Goal: Complete application form: Complete application form

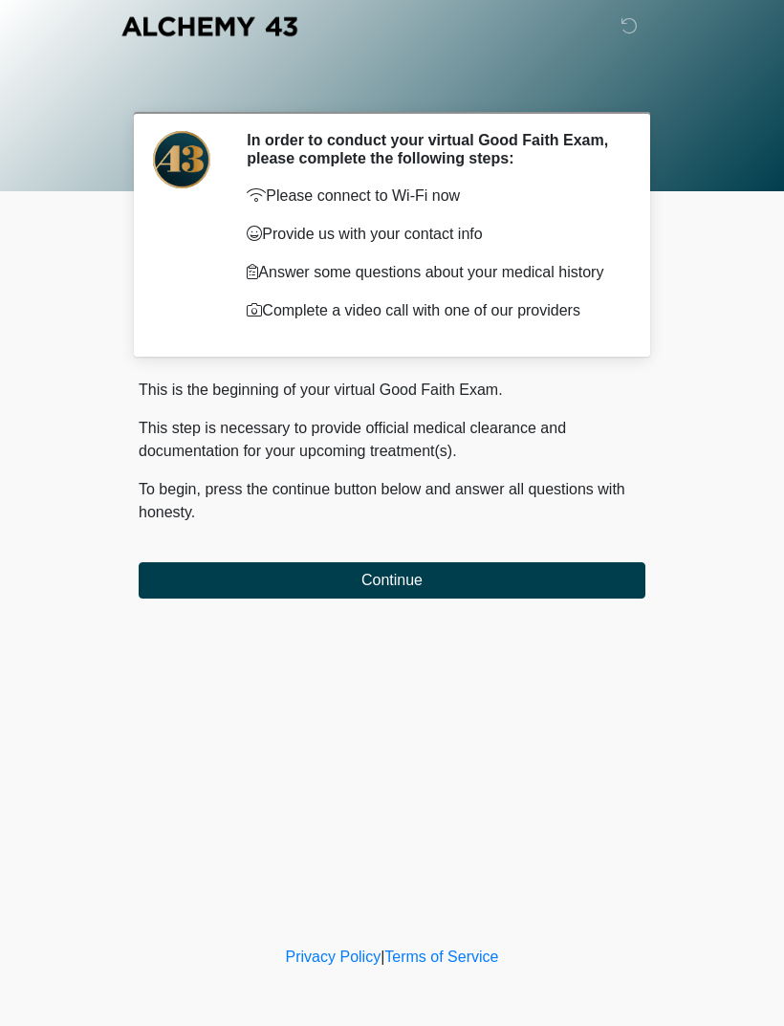
click at [522, 599] on button "Continue" at bounding box center [392, 580] width 507 height 36
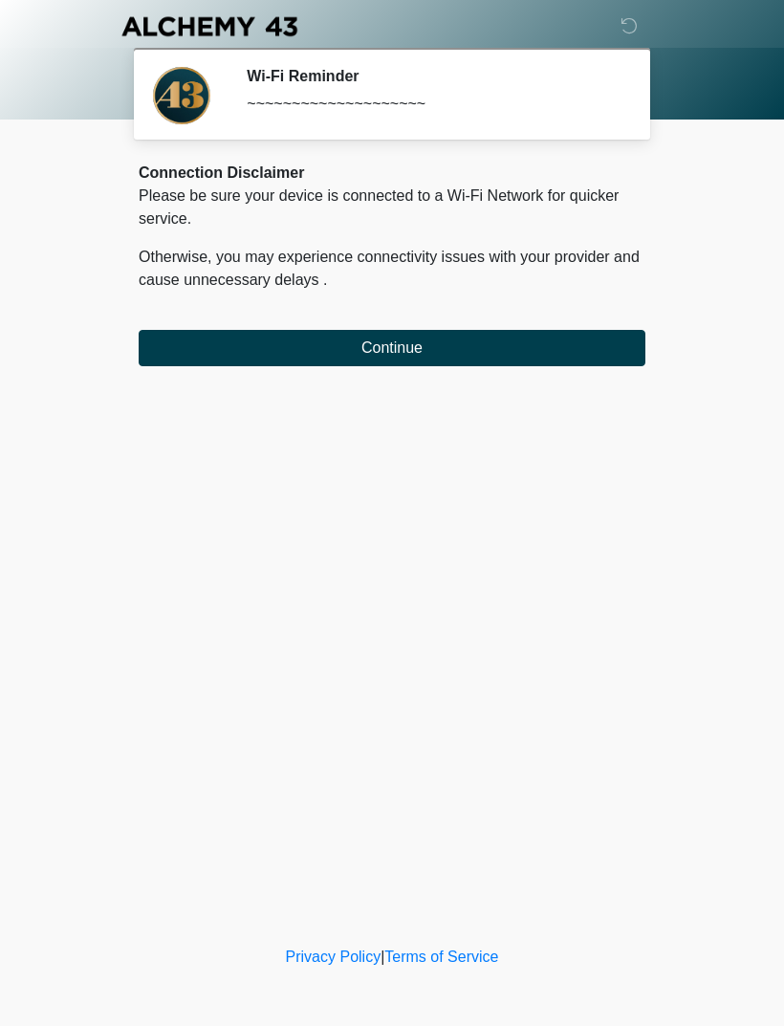
click at [590, 348] on button "Continue" at bounding box center [392, 348] width 507 height 36
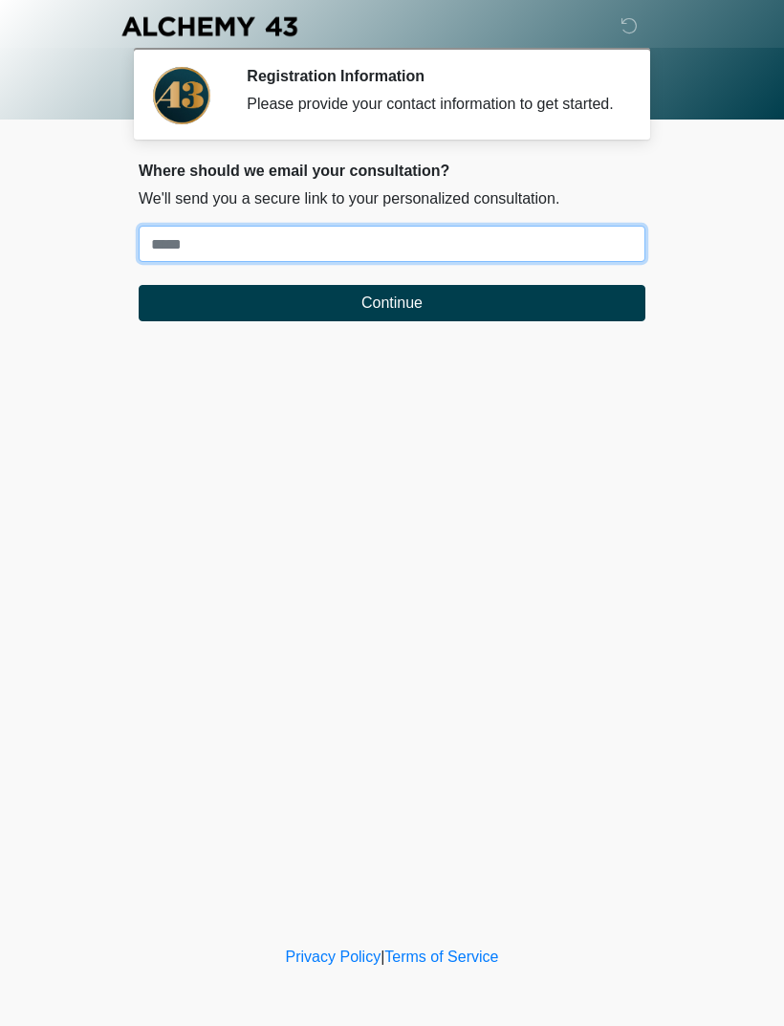
click at [605, 262] on input "Where should we email your treatment plan?" at bounding box center [392, 244] width 507 height 36
type input "**********"
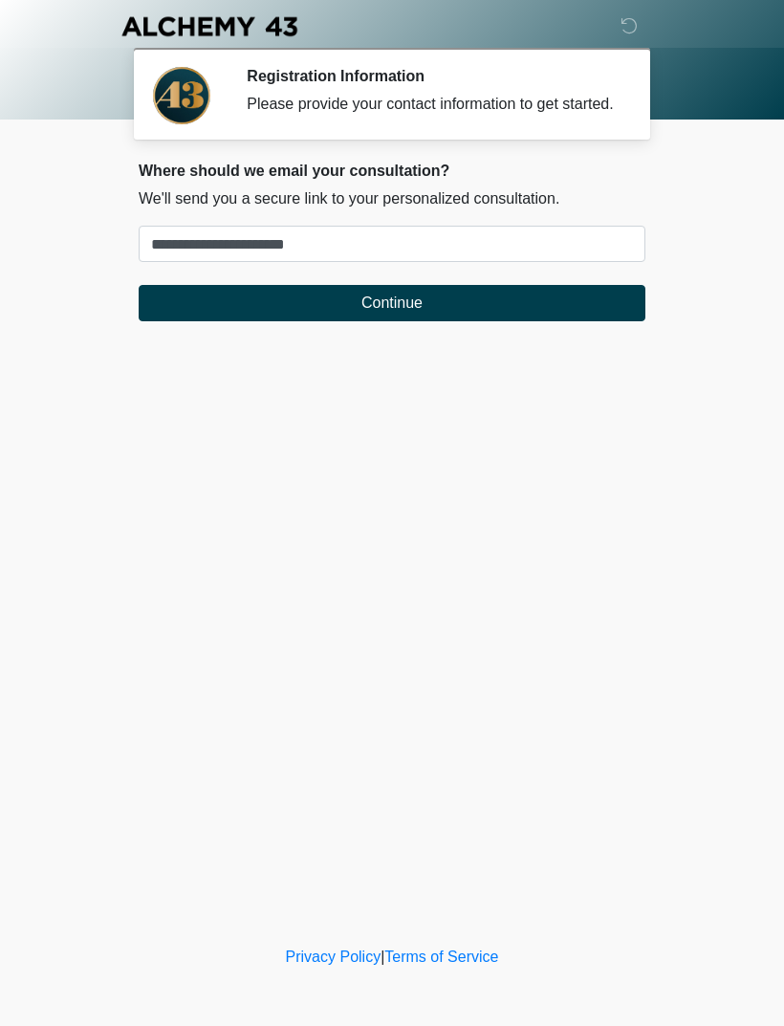
click at [463, 313] on button "Continue" at bounding box center [392, 303] width 507 height 36
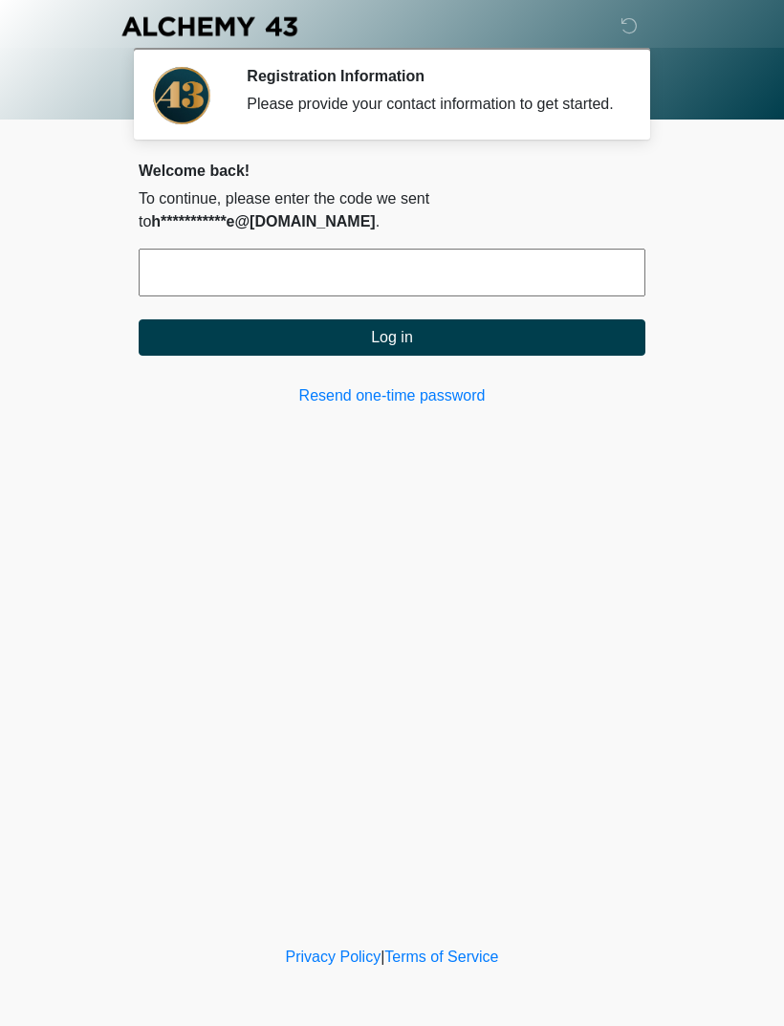
click at [405, 296] on input "text" at bounding box center [392, 273] width 507 height 48
type input "******"
click at [526, 356] on button "Log in" at bounding box center [392, 337] width 507 height 36
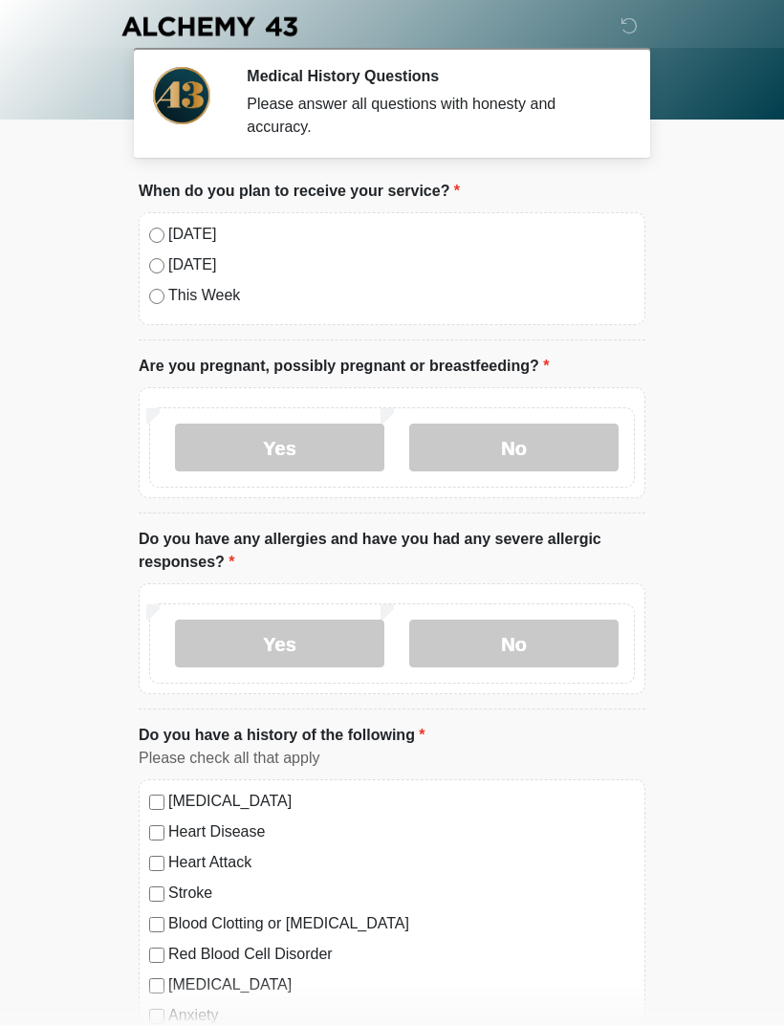
click at [184, 235] on label "Today" at bounding box center [401, 234] width 467 height 23
click at [542, 448] on label "No" at bounding box center [513, 448] width 209 height 48
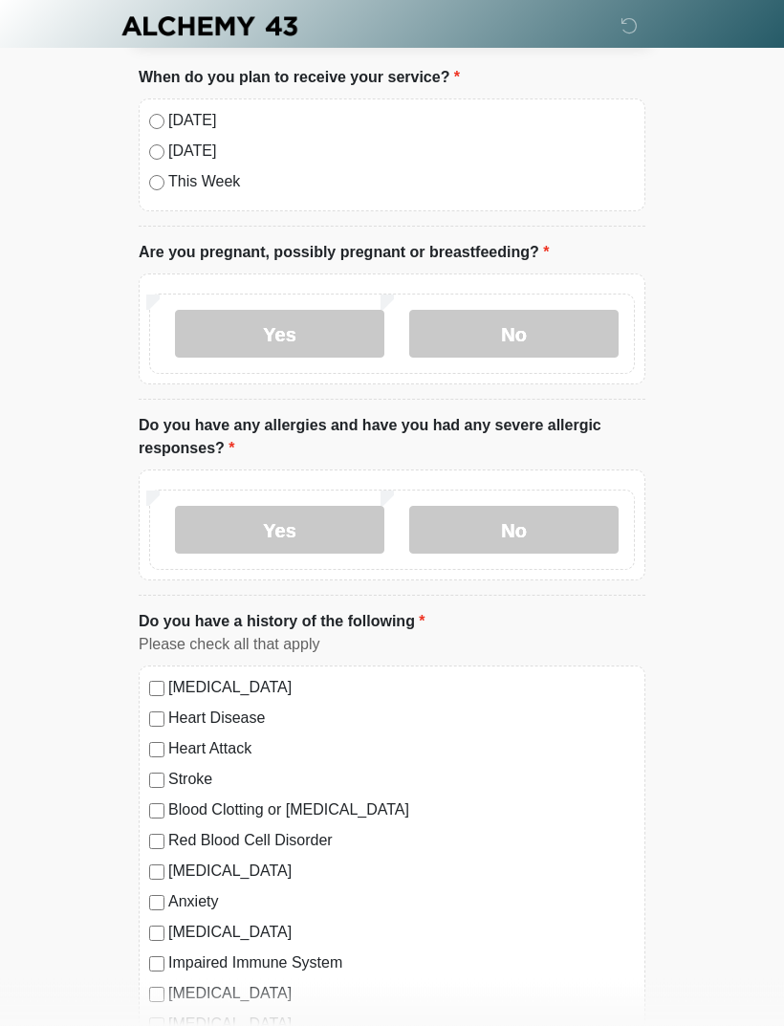
scroll to position [117, 0]
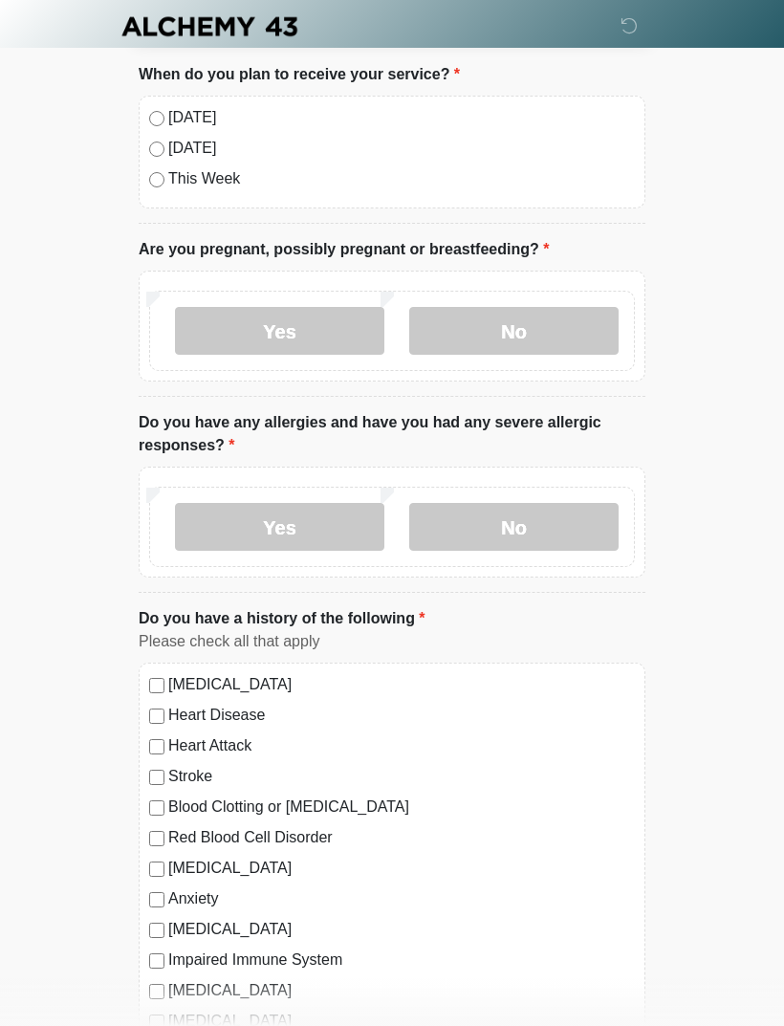
click at [317, 521] on label "Yes" at bounding box center [279, 527] width 209 height 48
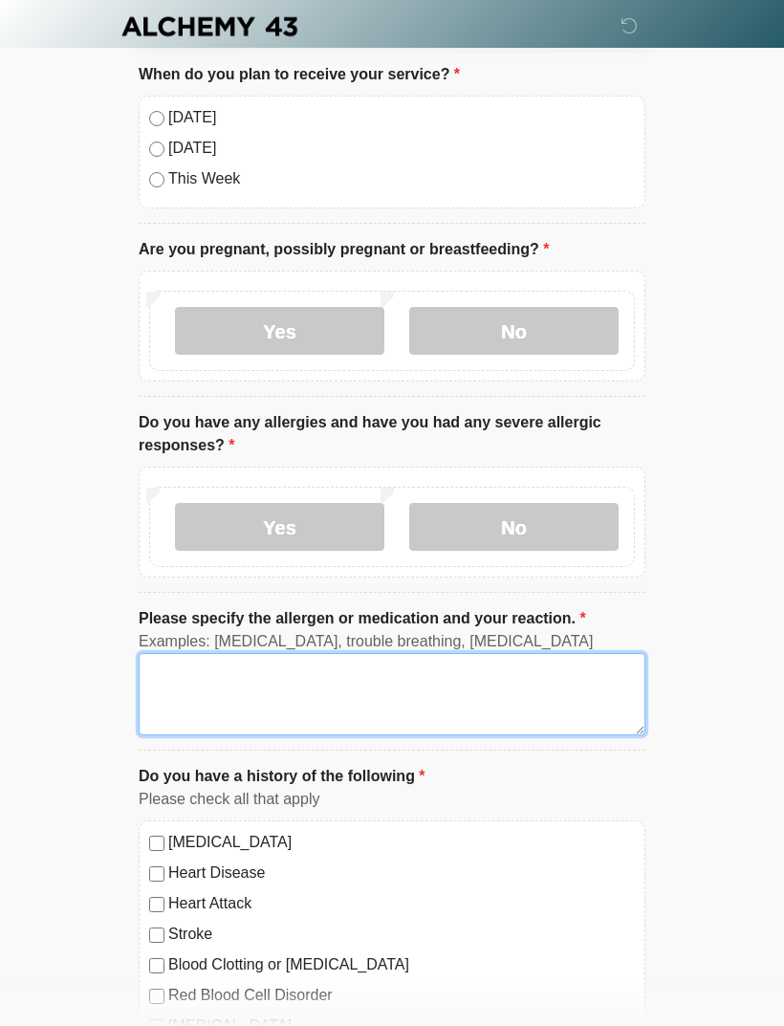
click at [284, 701] on textarea "Please specify the allergen or medication and your reaction." at bounding box center [392, 694] width 507 height 82
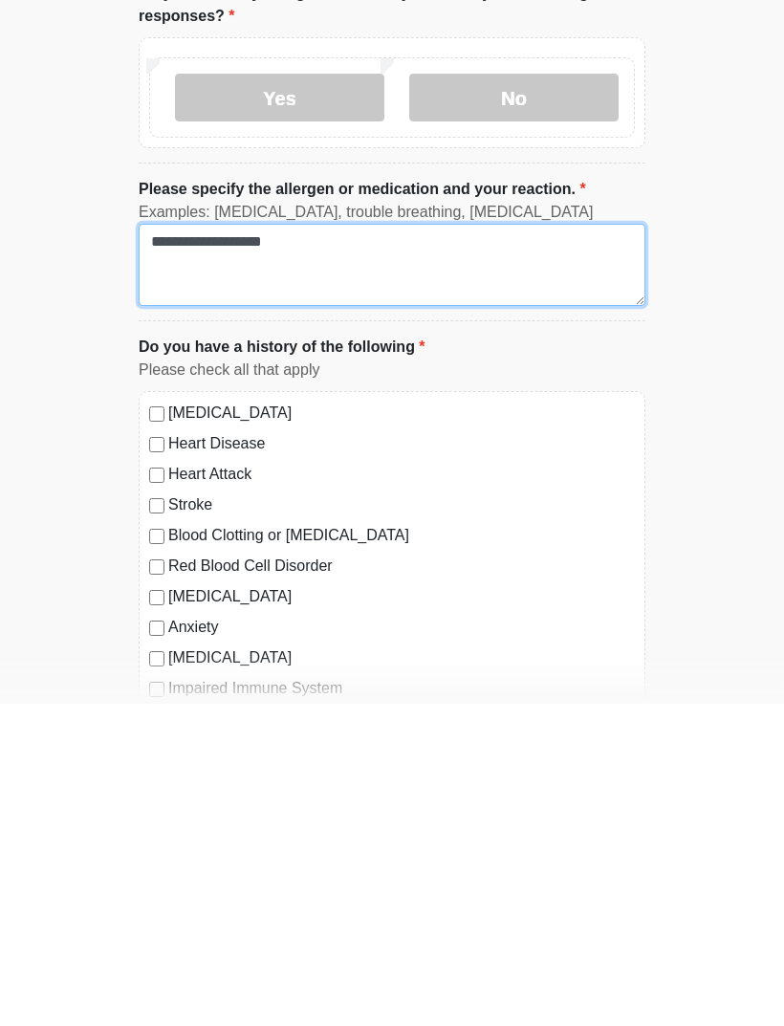
scroll to position [327, 0]
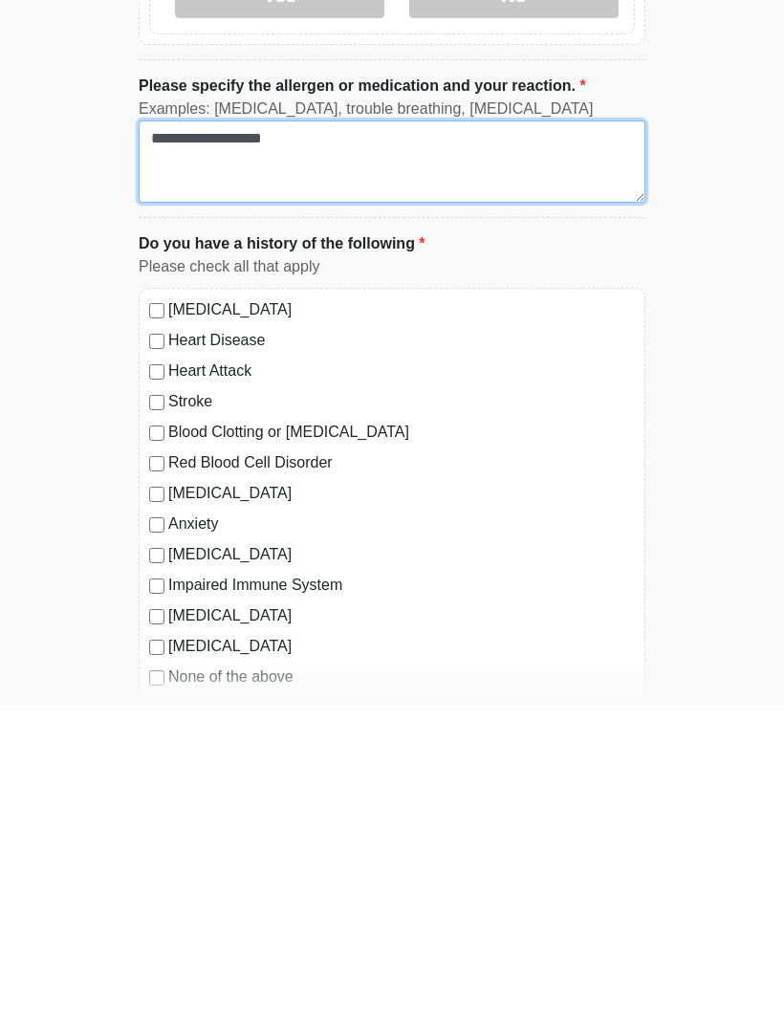
type textarea "**********"
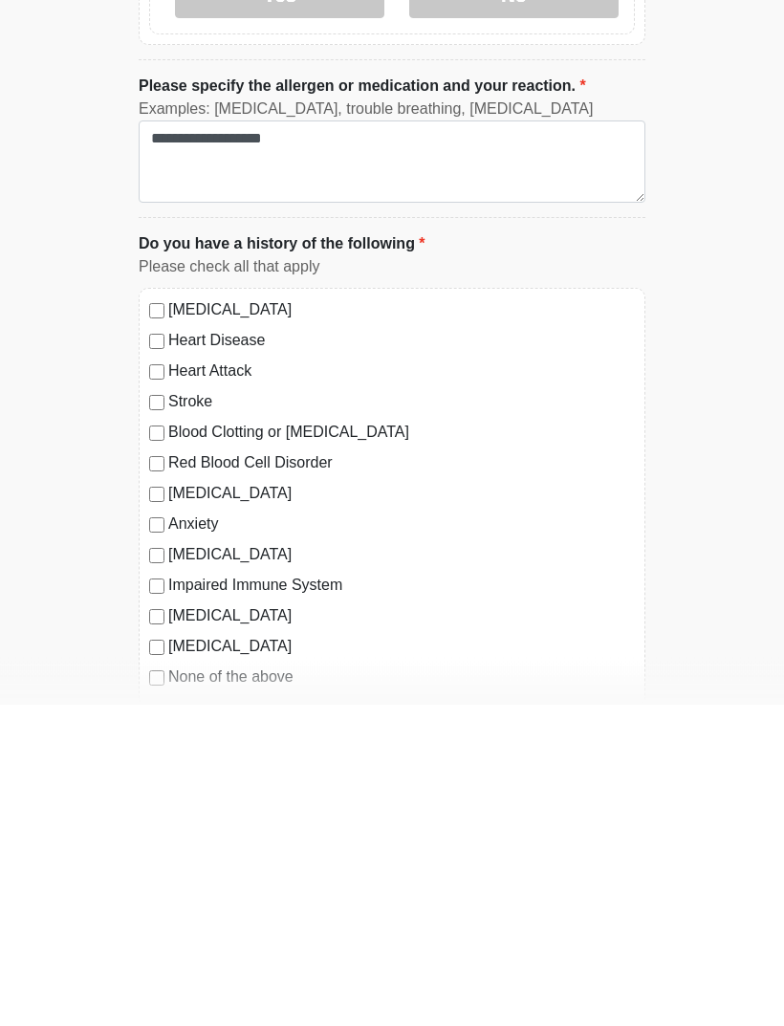
click at [263, 988] on label "None of the above" at bounding box center [401, 999] width 467 height 23
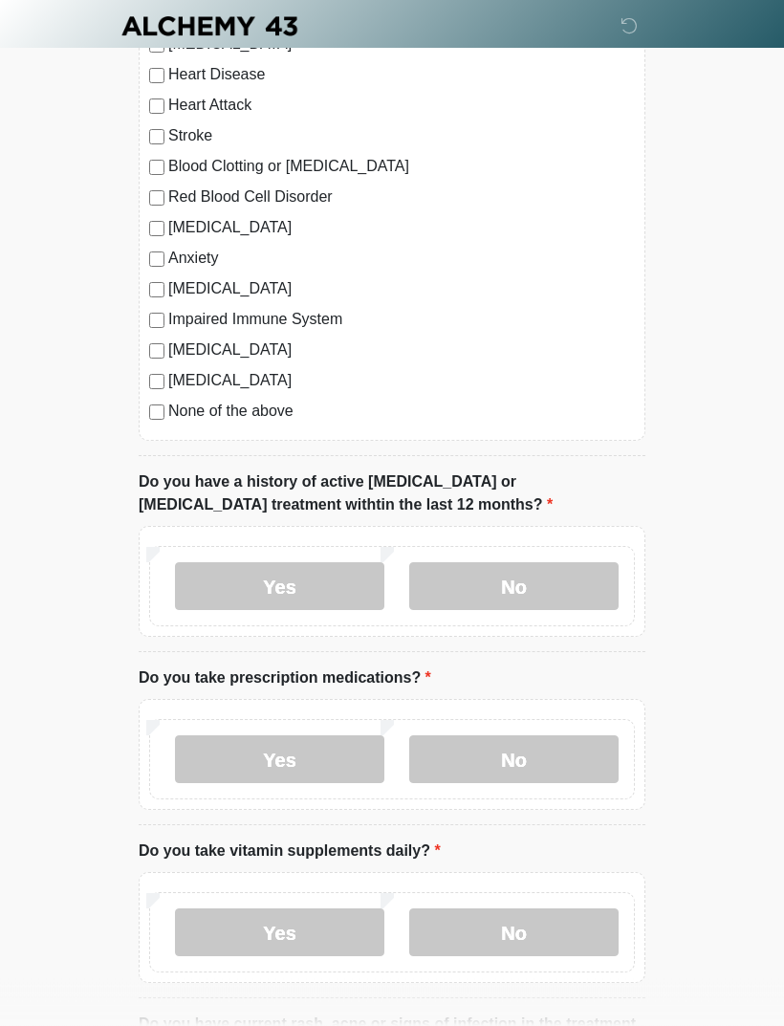
click at [558, 581] on label "No" at bounding box center [513, 587] width 209 height 48
click at [354, 754] on label "Yes" at bounding box center [279, 759] width 209 height 48
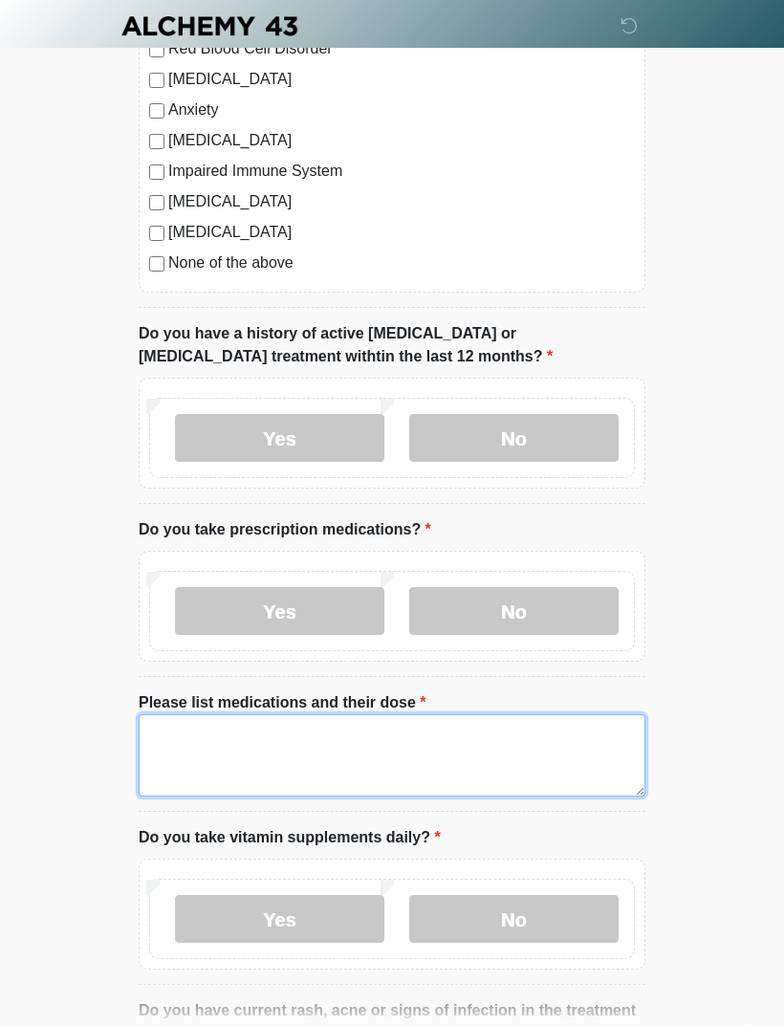
click at [417, 764] on textarea "Please list medications and their dose" at bounding box center [392, 756] width 507 height 82
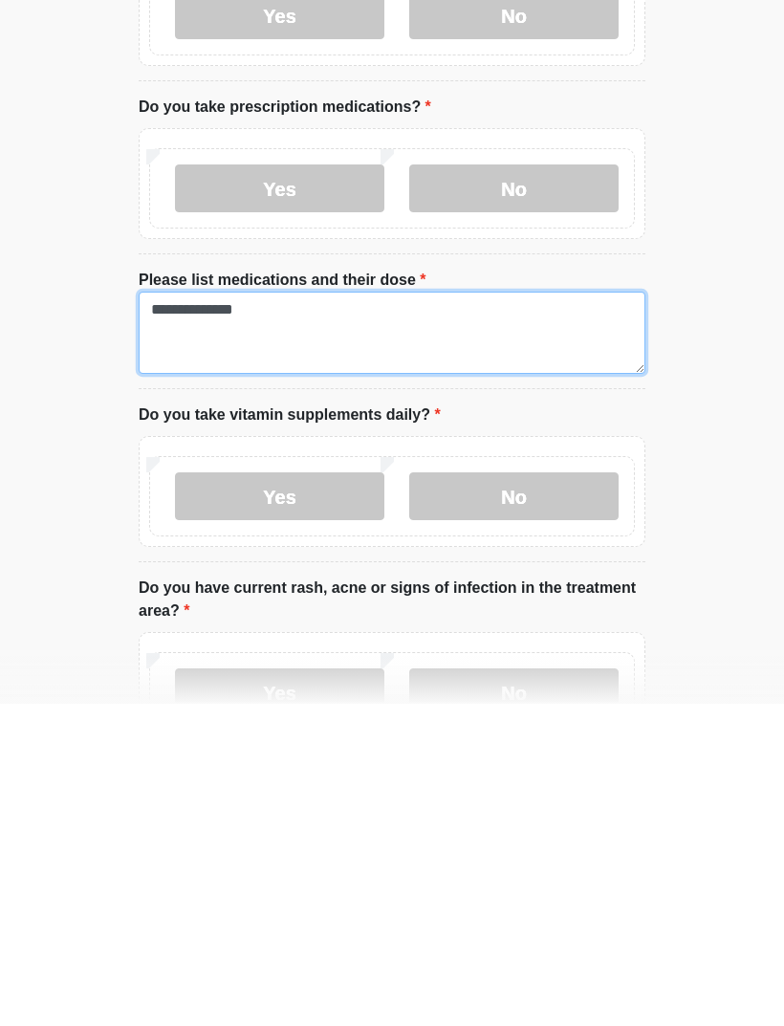
scroll to position [1291, 0]
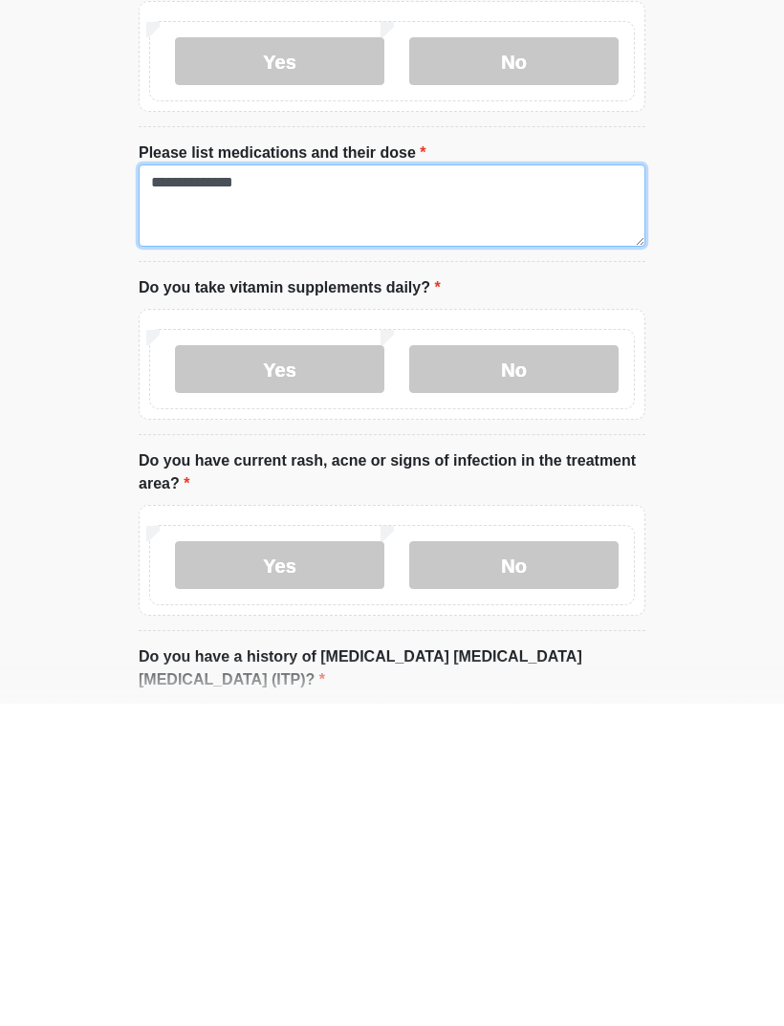
type textarea "**********"
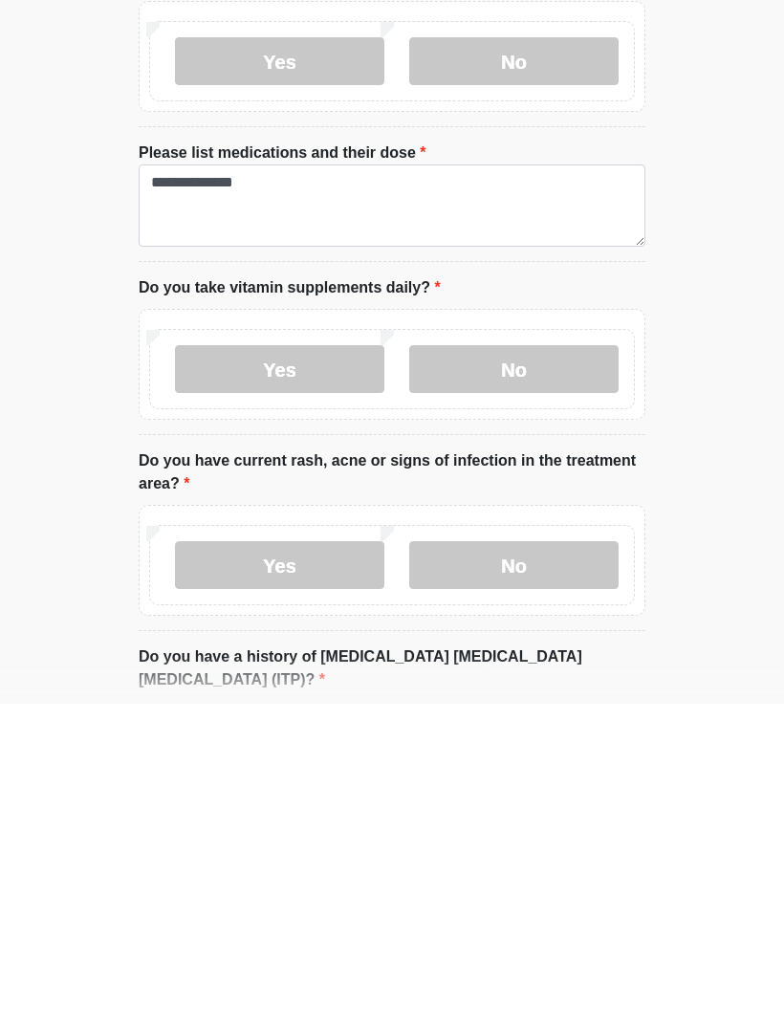
click at [563, 667] on label "No" at bounding box center [513, 691] width 209 height 48
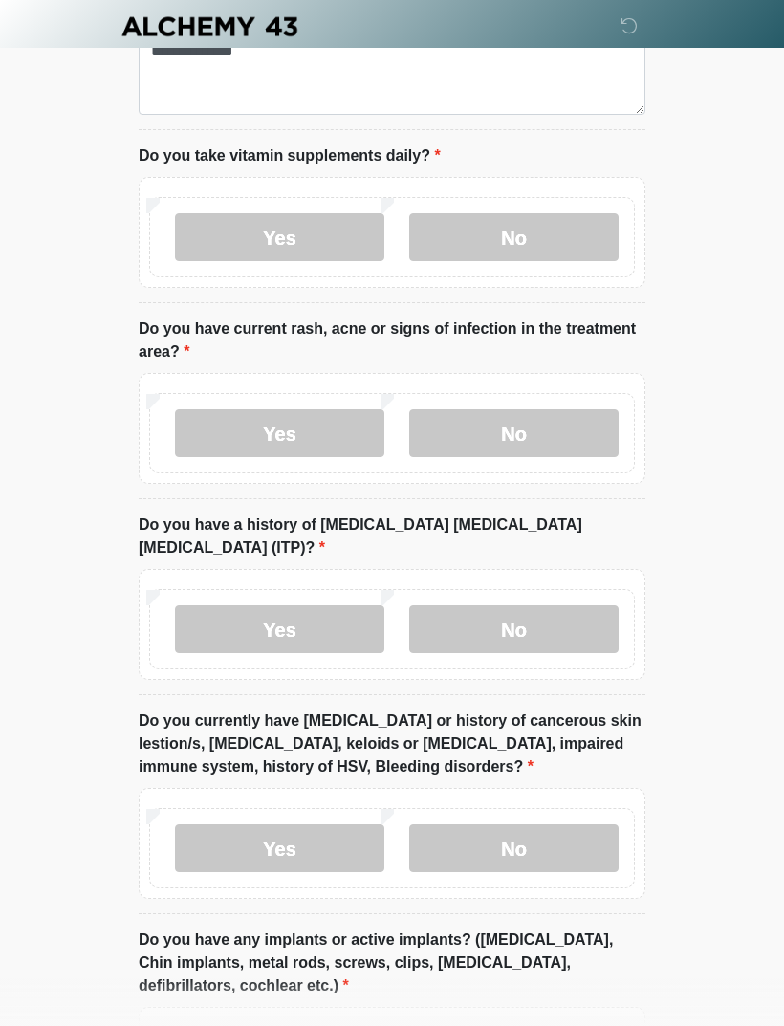
scroll to position [1748, 0]
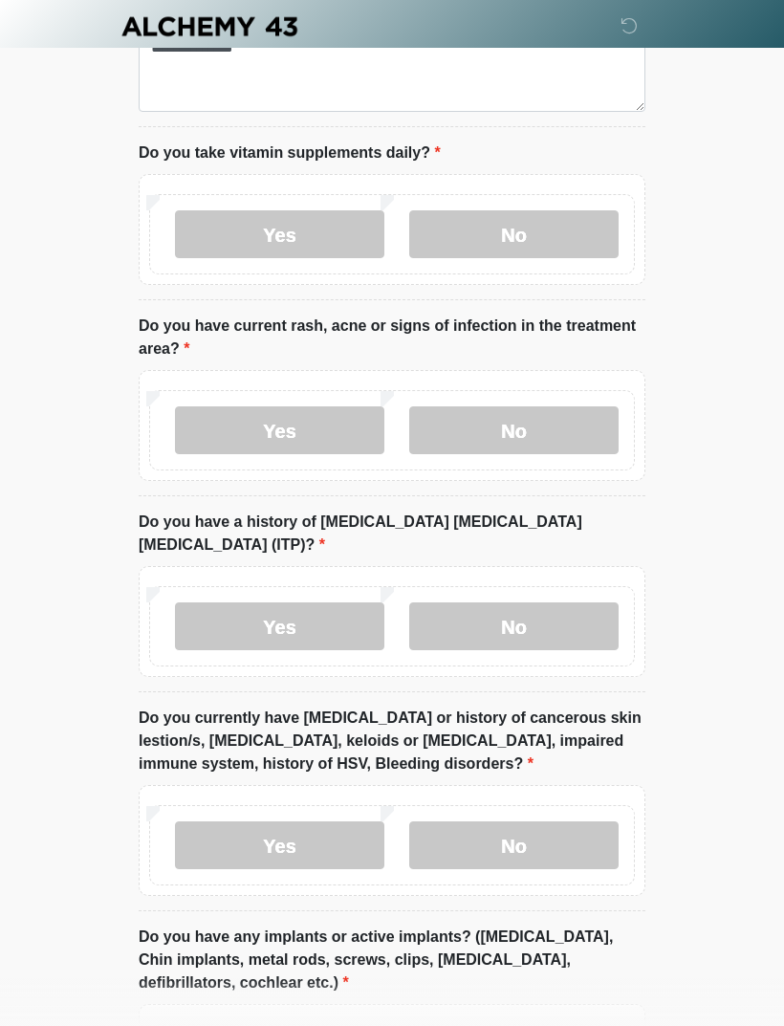
click at [549, 432] on label "No" at bounding box center [513, 430] width 209 height 48
click at [557, 604] on label "No" at bounding box center [513, 626] width 209 height 48
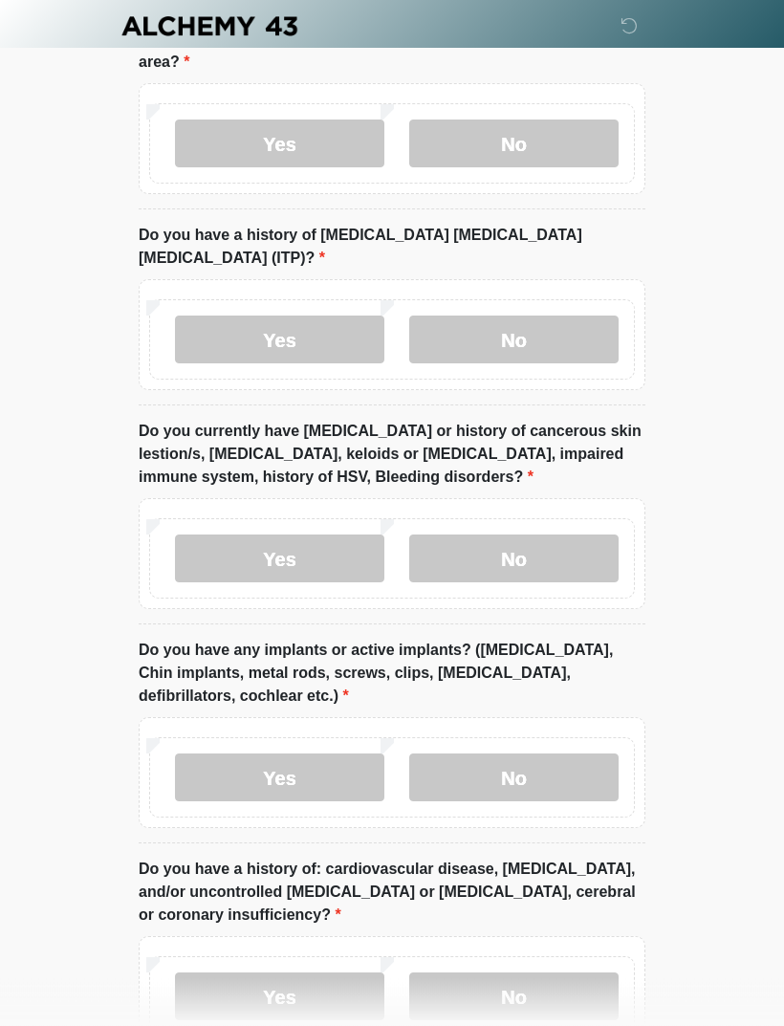
click at [567, 535] on label "No" at bounding box center [513, 559] width 209 height 48
click at [539, 753] on label "No" at bounding box center [513, 777] width 209 height 48
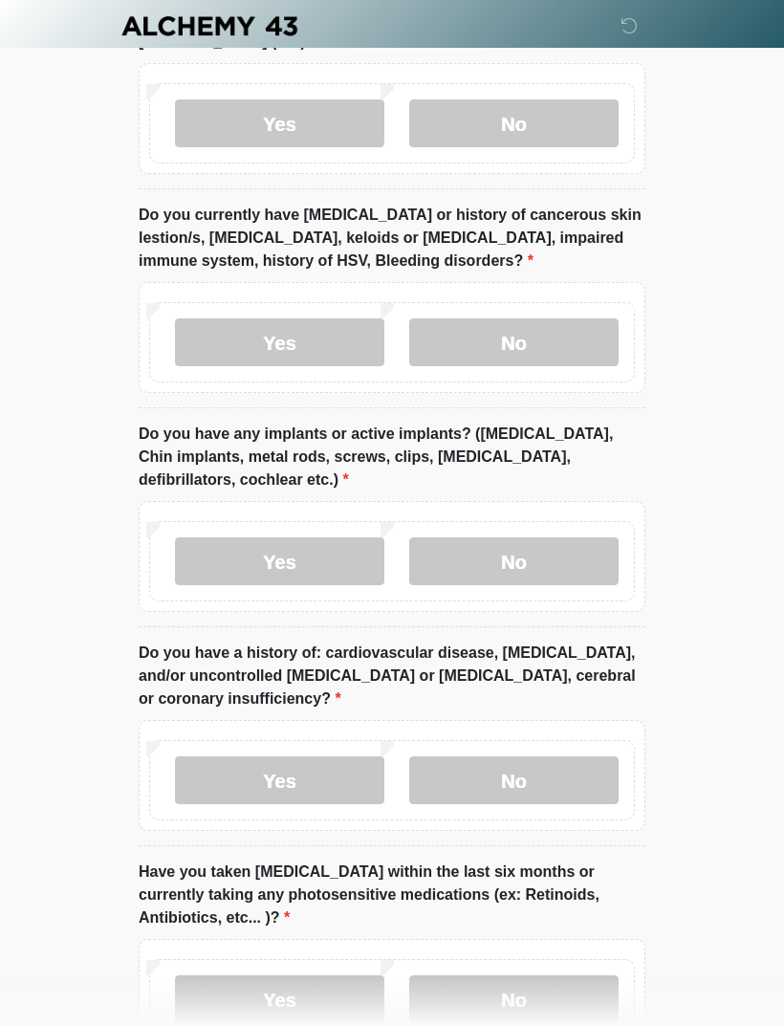
scroll to position [2354, 0]
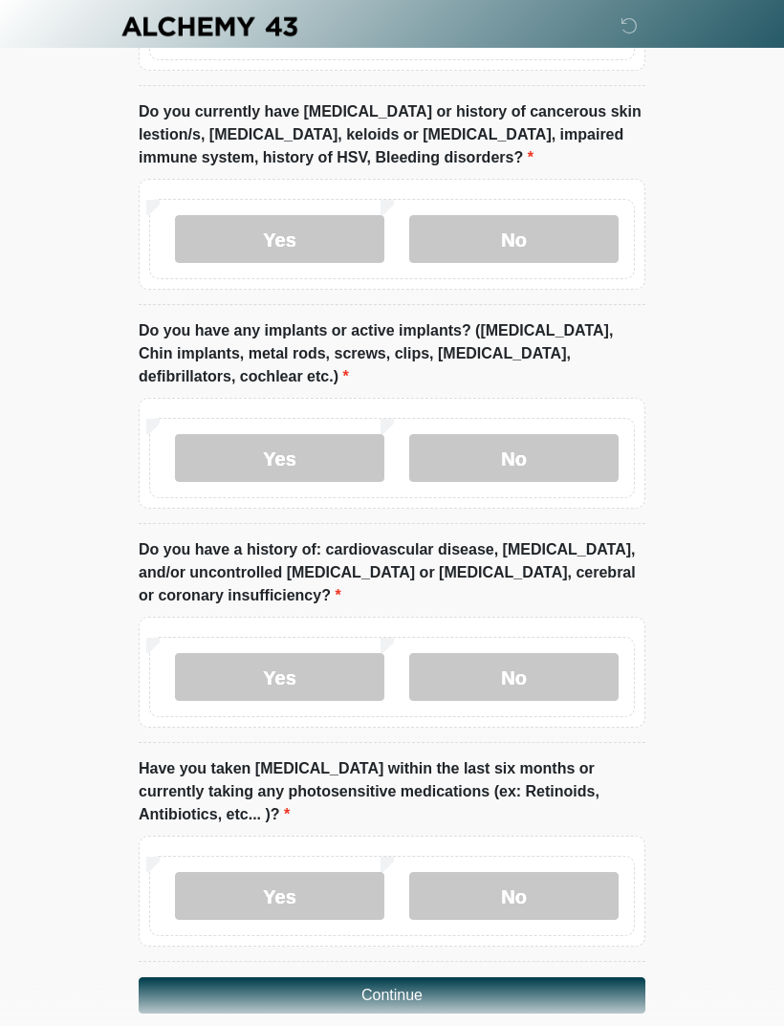
click at [557, 653] on label "No" at bounding box center [513, 677] width 209 height 48
click at [553, 872] on label "No" at bounding box center [513, 896] width 209 height 48
click at [499, 977] on button "Continue" at bounding box center [392, 995] width 507 height 36
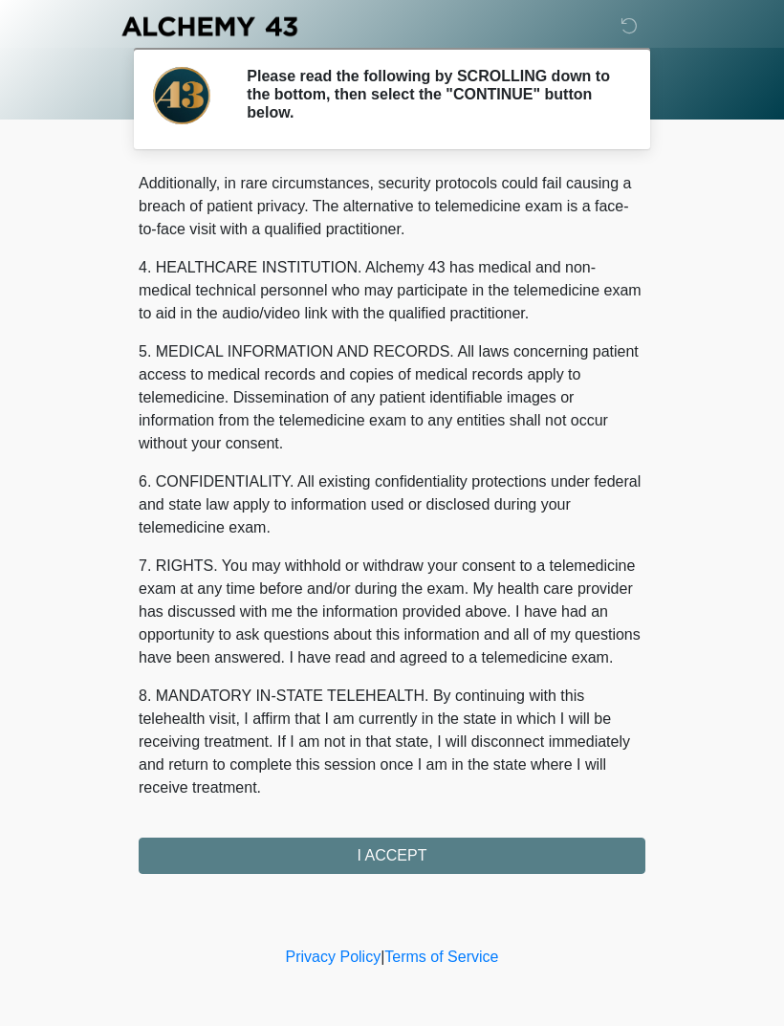
scroll to position [466, 0]
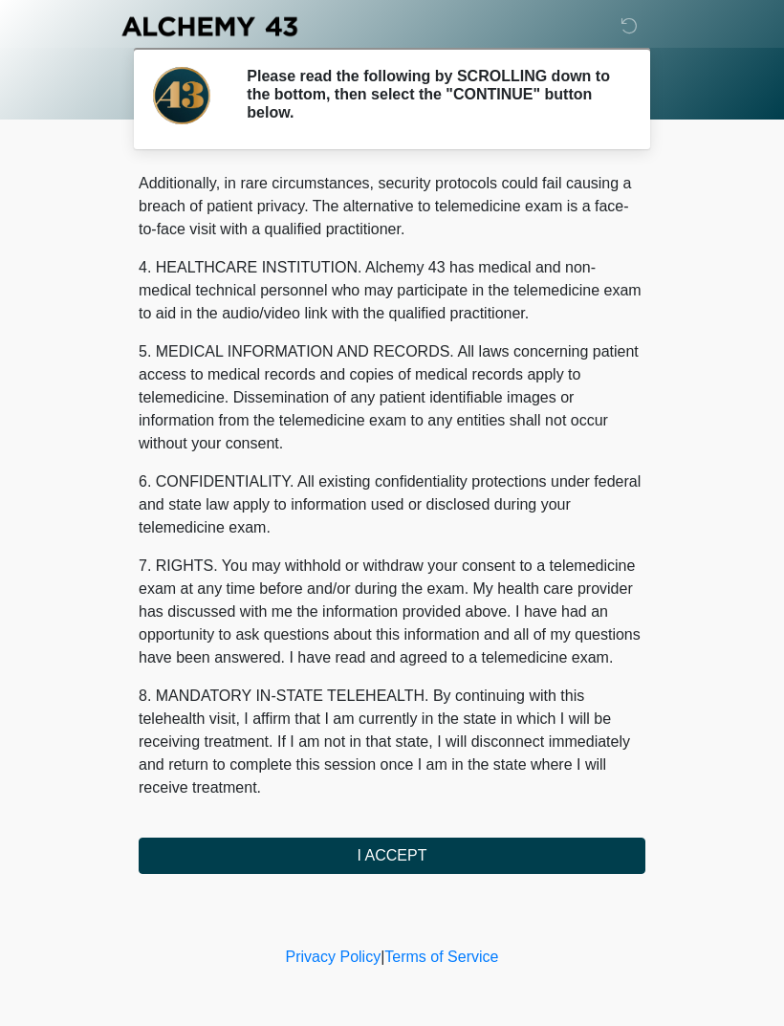
click at [425, 849] on button "I ACCEPT" at bounding box center [392, 856] width 507 height 36
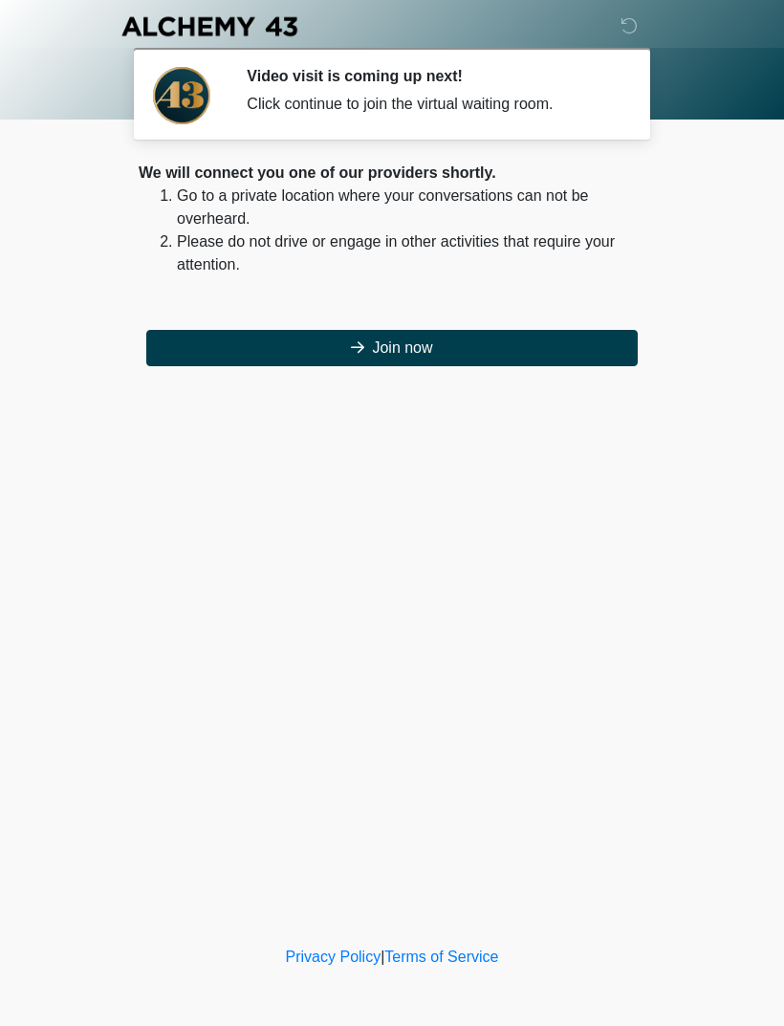
click at [524, 333] on button "Join now" at bounding box center [391, 348] width 491 height 36
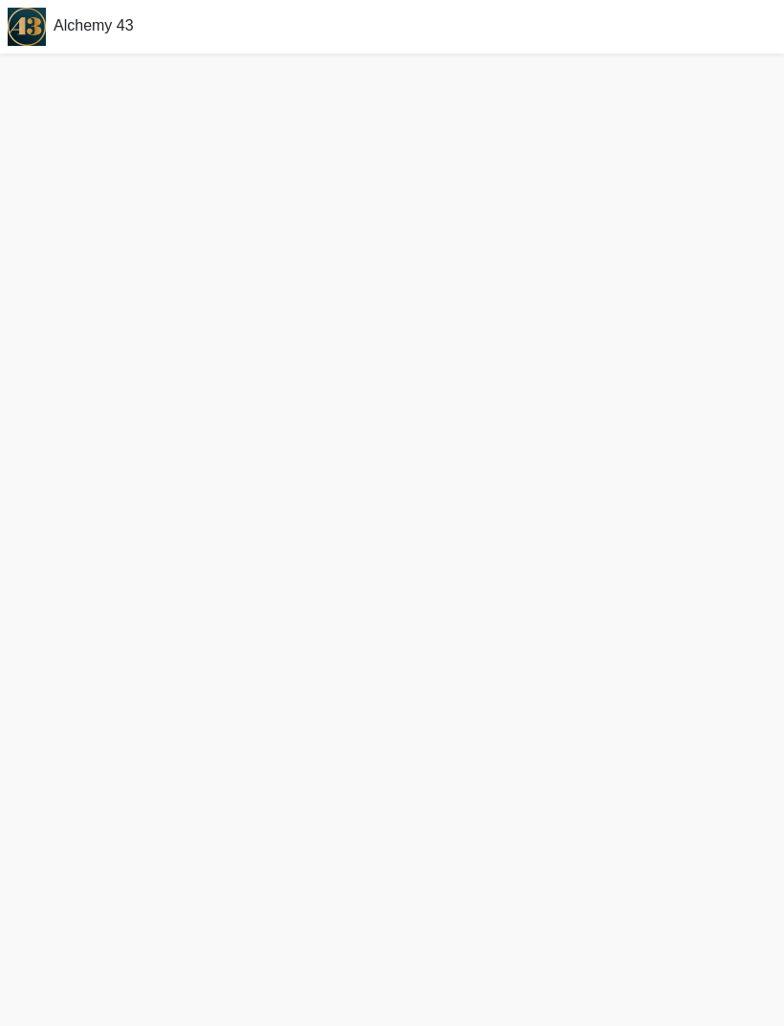
scroll to position [61, 0]
